Goal: Information Seeking & Learning: Learn about a topic

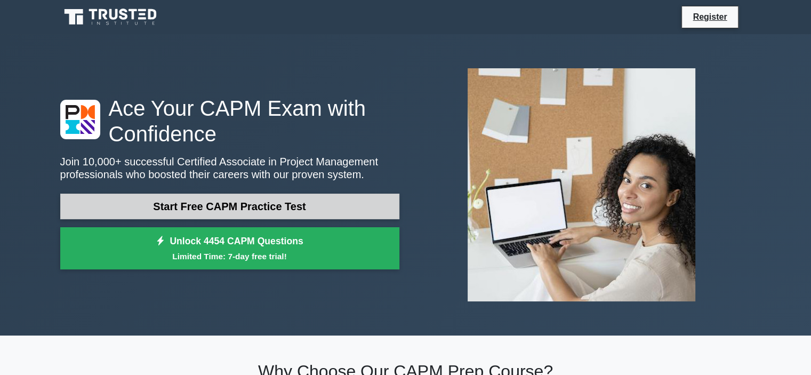
click at [206, 211] on link "Start Free CAPM Practice Test" at bounding box center [229, 206] width 339 height 26
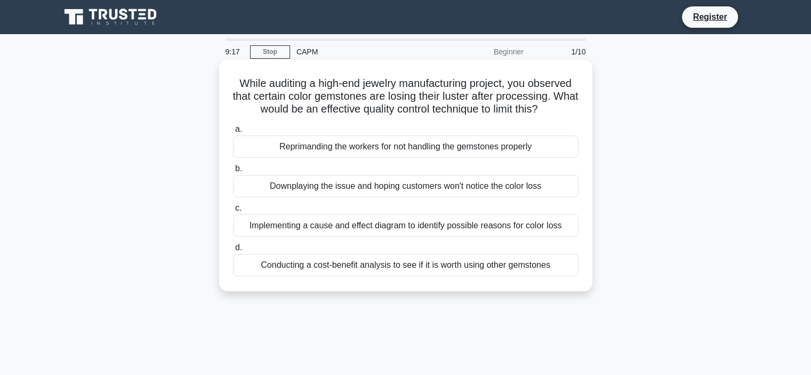
click at [240, 207] on span "c." at bounding box center [238, 207] width 6 height 9
click at [233, 207] on input "c. Implementing a cause and effect diagram to identify possible reasons for col…" at bounding box center [233, 208] width 0 height 7
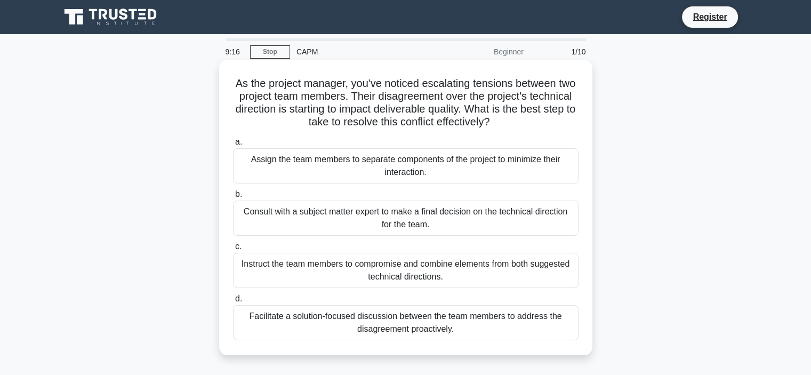
click at [259, 266] on div "Instruct the team members to compromise and combine elements from both suggeste…" at bounding box center [405, 270] width 345 height 35
click at [233, 250] on input "c. Instruct the team members to compromise and combine elements from both sugge…" at bounding box center [233, 246] width 0 height 7
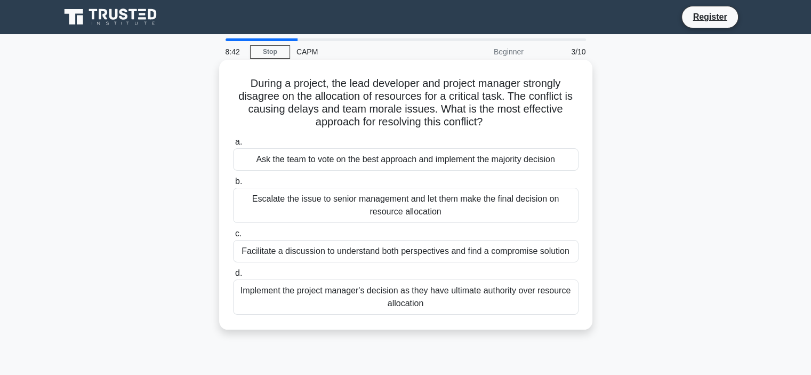
click at [346, 252] on div "Facilitate a discussion to understand both perspectives and find a compromise s…" at bounding box center [405, 251] width 345 height 22
click at [233, 237] on input "c. Facilitate a discussion to understand both perspectives and find a compromis…" at bounding box center [233, 233] width 0 height 7
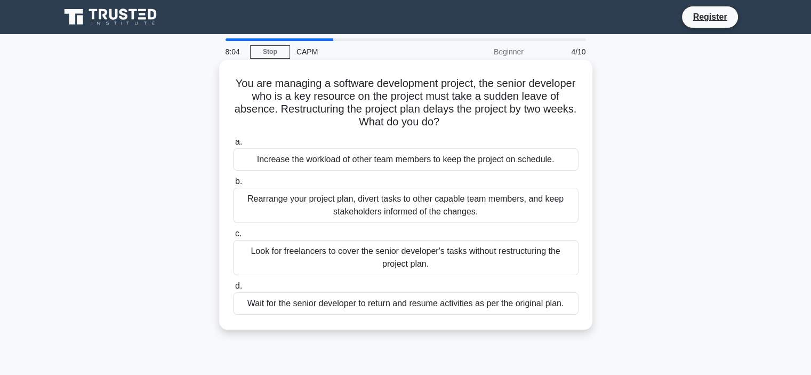
click at [426, 211] on div "Rearrange your project plan, divert tasks to other capable team members, and ke…" at bounding box center [405, 205] width 345 height 35
click at [277, 198] on div "Rearrange your project plan, divert tasks to other capable team members, and ke…" at bounding box center [405, 205] width 345 height 35
click at [233, 185] on input "b. Rearrange your project plan, divert tasks to other capable team members, and…" at bounding box center [233, 181] width 0 height 7
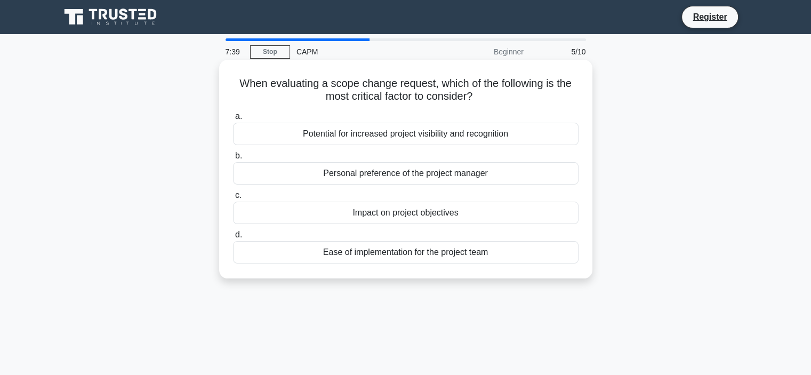
click at [389, 213] on div "Impact on project objectives" at bounding box center [405, 212] width 345 height 22
click at [233, 199] on input "c. Impact on project objectives" at bounding box center [233, 195] width 0 height 7
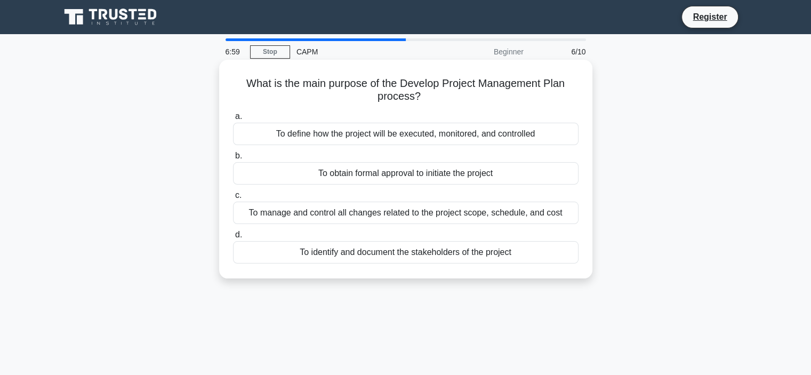
click at [480, 212] on div "To manage and control all changes related to the project scope, schedule, and c…" at bounding box center [405, 212] width 345 height 22
click at [423, 213] on div "To manage and control all changes related to the project scope, schedule, and c…" at bounding box center [405, 212] width 345 height 22
click at [233, 199] on input "c. To manage and control all changes related to the project scope, schedule, an…" at bounding box center [233, 195] width 0 height 7
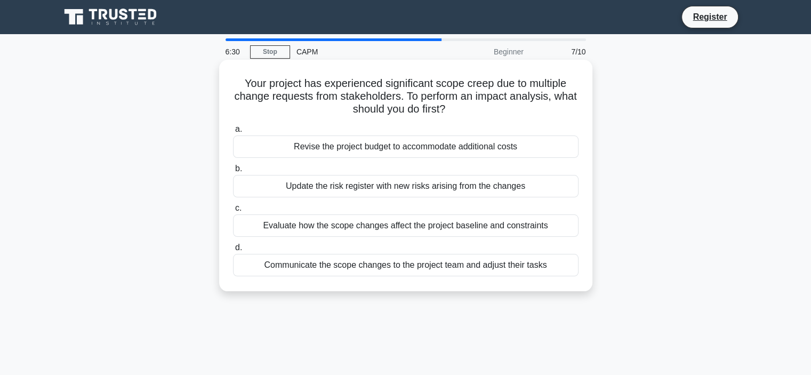
click at [467, 225] on div "Evaluate how the scope changes affect the project baseline and constraints" at bounding box center [405, 225] width 345 height 22
click at [233, 212] on input "c. Evaluate how the scope changes affect the project baseline and constraints" at bounding box center [233, 208] width 0 height 7
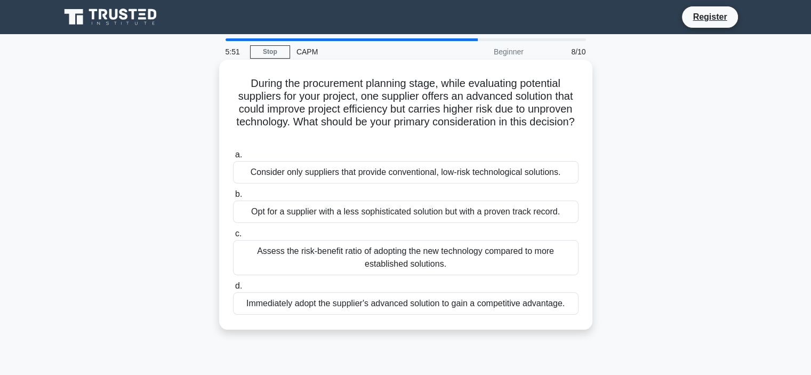
click at [447, 245] on div "Assess the risk-benefit ratio of adopting the new technology compared to more e…" at bounding box center [405, 257] width 345 height 35
click at [233, 237] on input "c. Assess the risk-benefit ratio of adopting the new technology compared to mor…" at bounding box center [233, 233] width 0 height 7
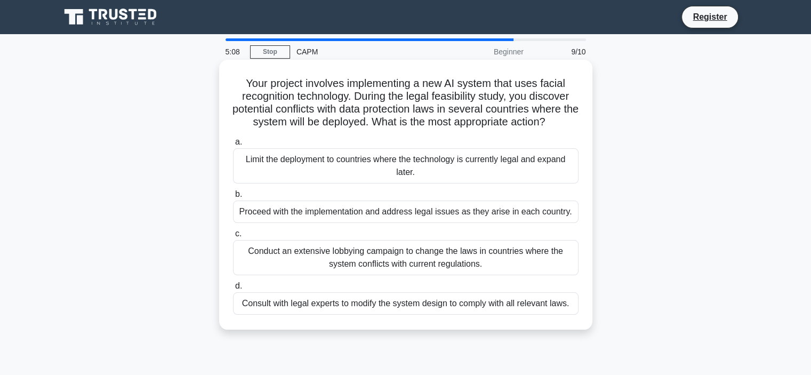
click at [474, 312] on div "Consult with legal experts to modify the system design to comply with all relev…" at bounding box center [405, 303] width 345 height 22
click at [233, 289] on input "d. Consult with legal experts to modify the system design to comply with all re…" at bounding box center [233, 285] width 0 height 7
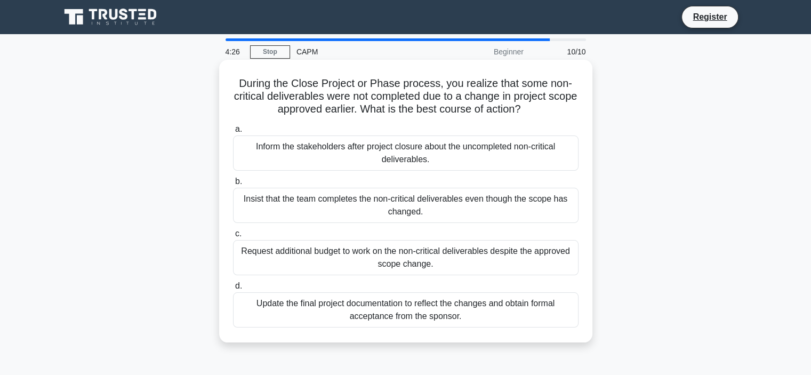
click at [464, 310] on div "Update the final project documentation to reflect the changes and obtain formal…" at bounding box center [405, 309] width 345 height 35
click at [313, 302] on div "Update the final project documentation to reflect the changes and obtain formal…" at bounding box center [405, 309] width 345 height 35
click at [233, 289] on input "d. Update the final project documentation to reflect the changes and obtain for…" at bounding box center [233, 285] width 0 height 7
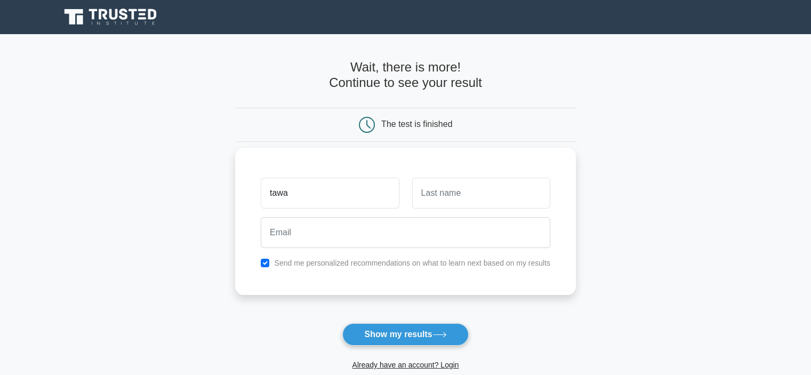
type input "tawanda"
click at [437, 206] on input "text" at bounding box center [481, 192] width 138 height 31
type input "hwenhira"
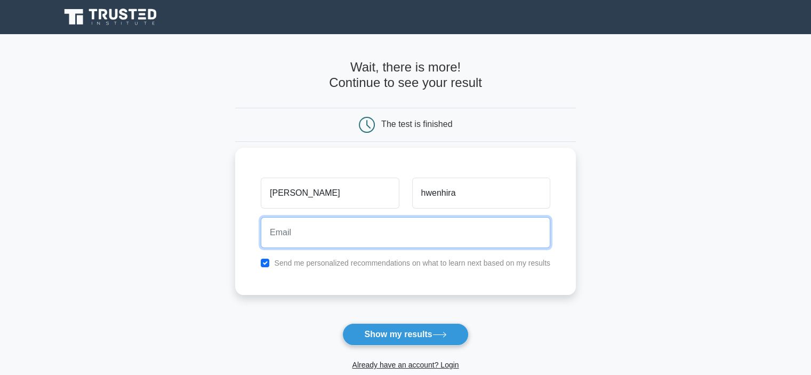
click at [291, 245] on input "email" at bounding box center [405, 232] width 289 height 31
type input "tawanda.hwenhira@gmail.com"
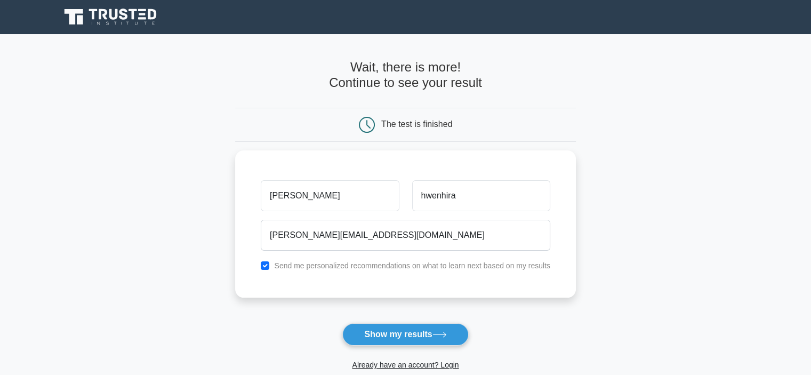
click at [410, 324] on button "Show my results" at bounding box center [405, 334] width 126 height 22
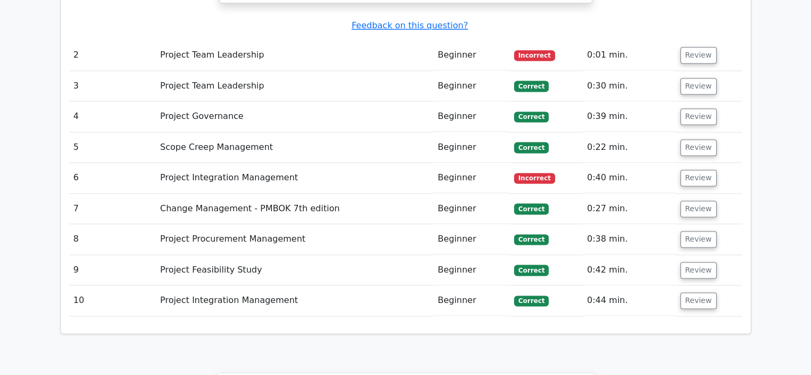
scroll to position [1422, 0]
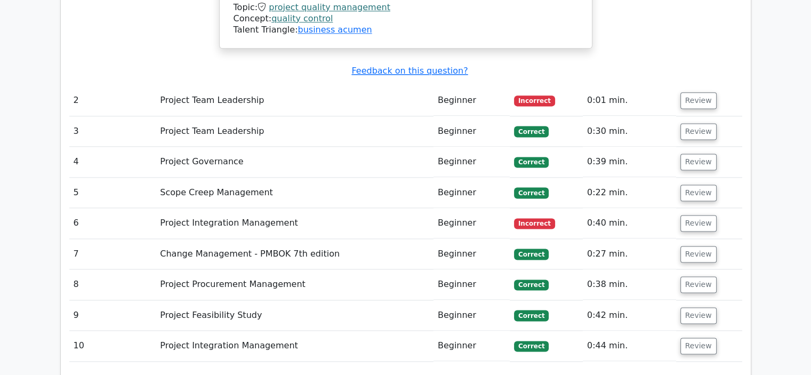
drag, startPoint x: 799, startPoint y: 274, endPoint x: 791, endPoint y: 245, distance: 30.8
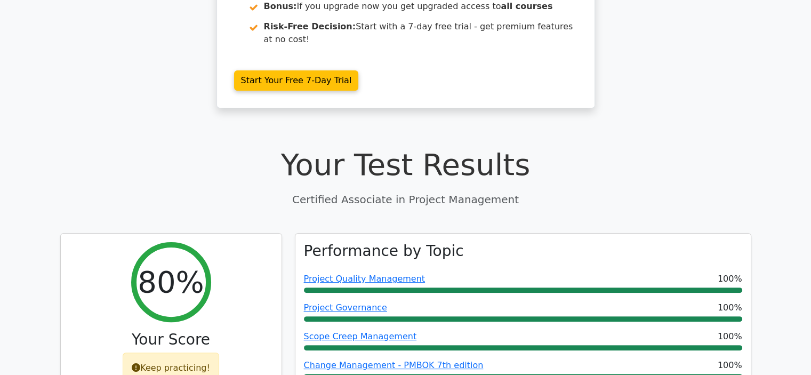
scroll to position [0, 0]
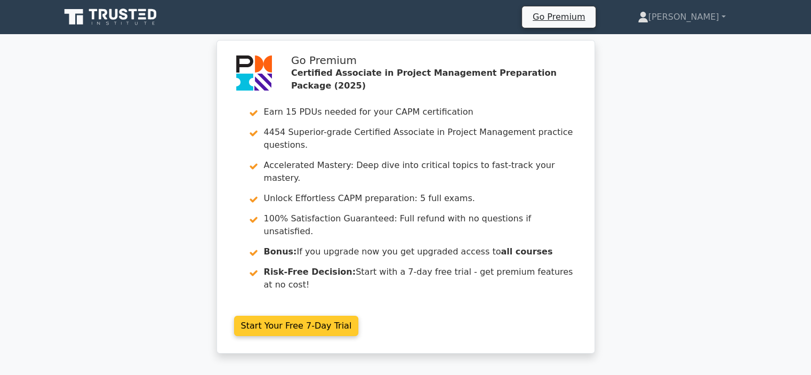
click at [292, 315] on link "Start Your Free 7-Day Trial" at bounding box center [296, 325] width 125 height 20
